Goal: Task Accomplishment & Management: Complete application form

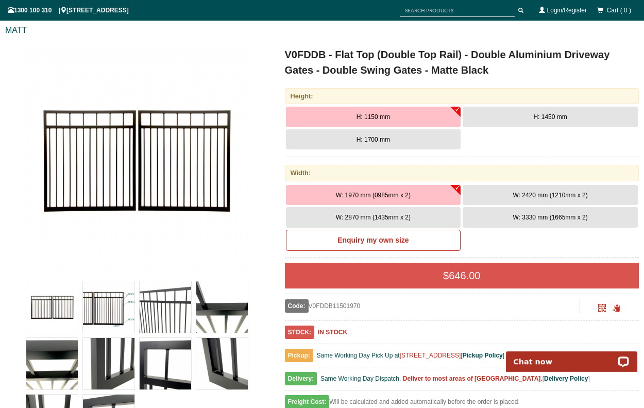
scroll to position [180, 0]
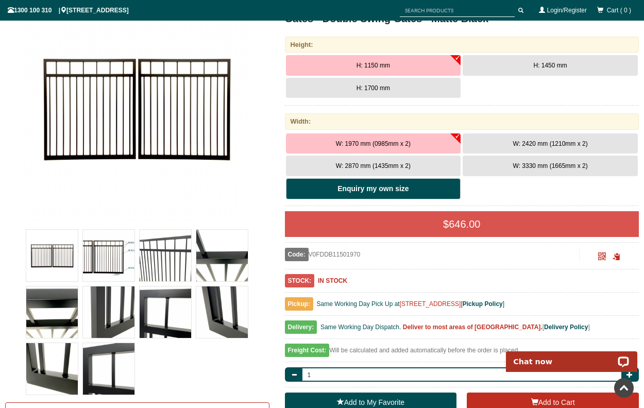
click at [422, 189] on link "Enquiry my own size" at bounding box center [373, 189] width 175 height 22
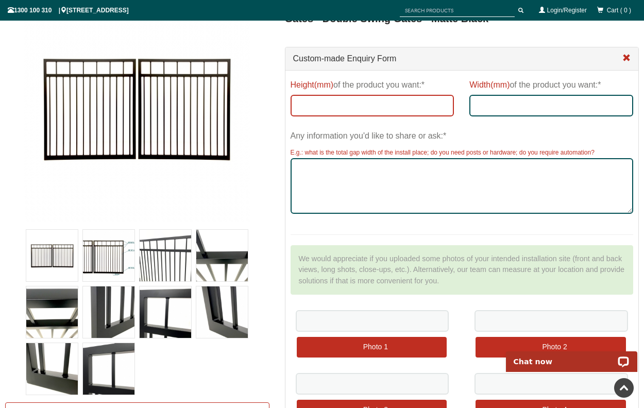
click at [377, 110] on input "Height(mm) of the product you want:*" at bounding box center [372, 106] width 164 height 22
type input "1200"
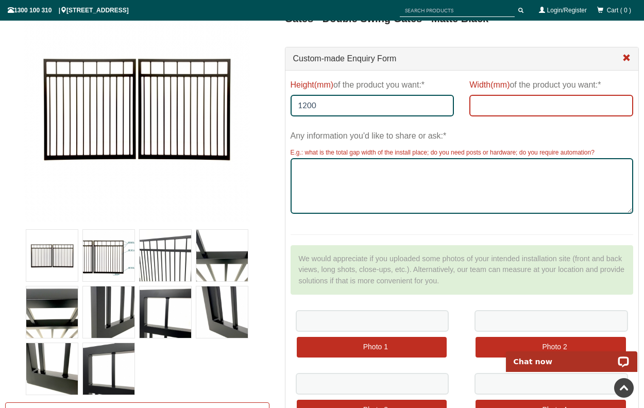
click at [525, 105] on input "Width(mm) of the product you want:*" at bounding box center [551, 106] width 164 height 22
type input "1200"
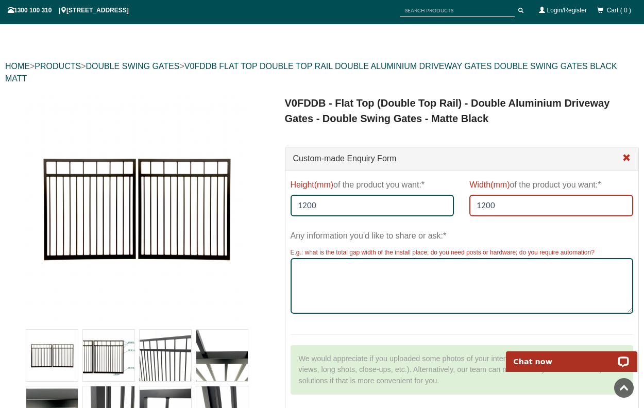
scroll to position [0, 0]
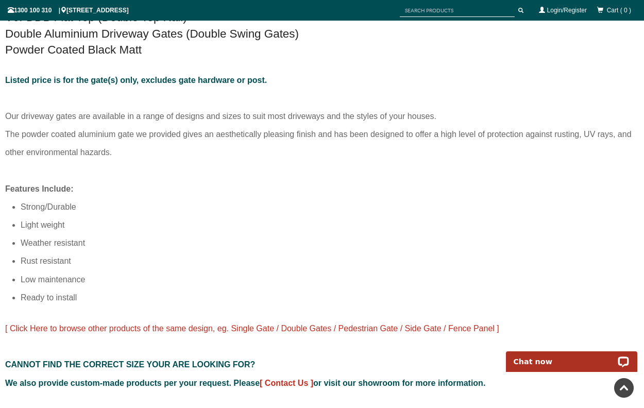
scroll to position [644, 0]
click at [189, 328] on span "[ Click Here to browse other products of the same design, eg. Single Gate / Dou…" at bounding box center [252, 327] width 494 height 9
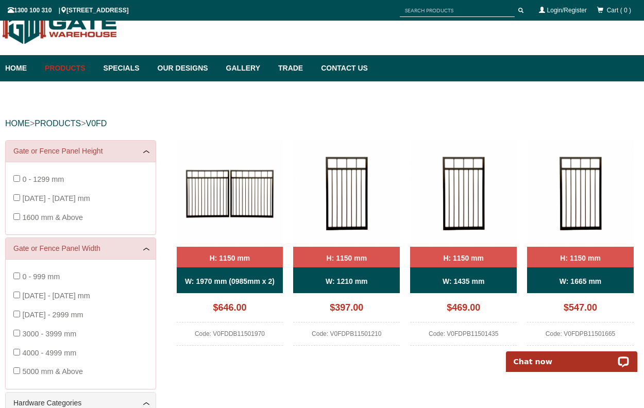
scroll to position [26, 0]
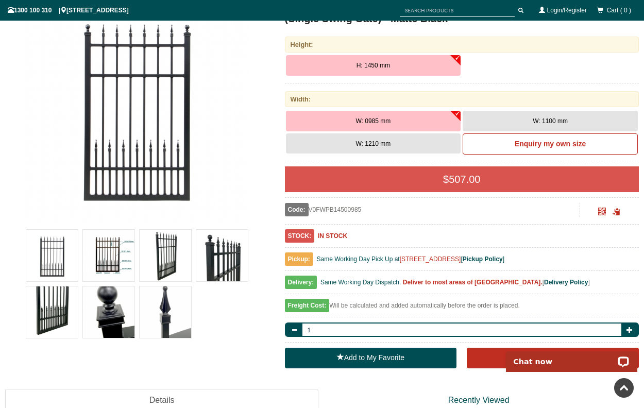
click at [104, 256] on img at bounding box center [108, 255] width 51 height 51
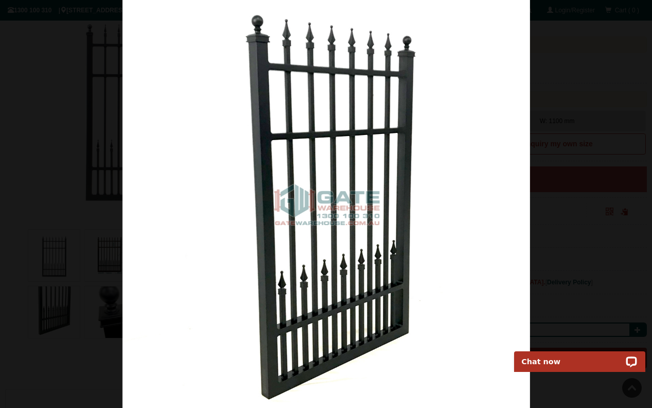
click at [542, 133] on div at bounding box center [326, 204] width 652 height 408
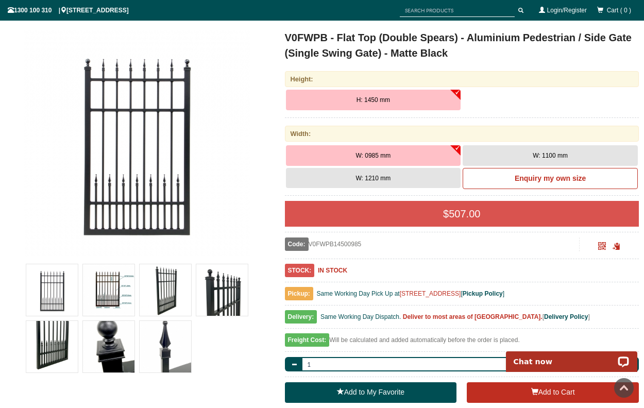
scroll to position [129, 0]
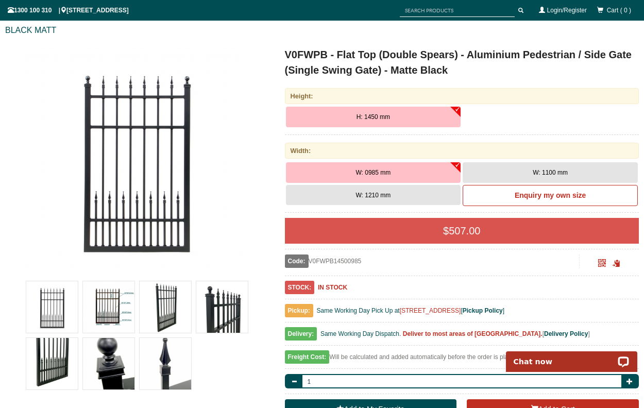
click at [414, 194] on button "W: 1210 mm" at bounding box center [373, 195] width 175 height 21
